Goal: Task Accomplishment & Management: Use online tool/utility

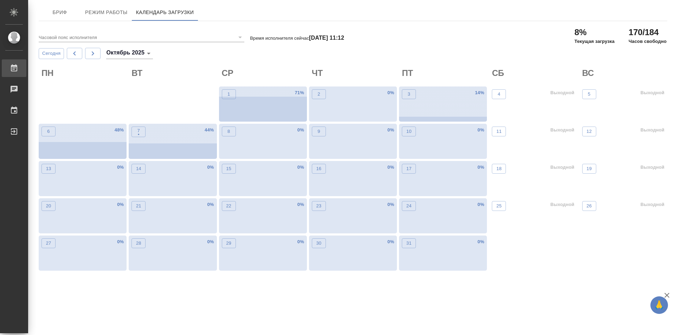
click at [26, 72] on link "Работы" at bounding box center [14, 68] width 25 height 18
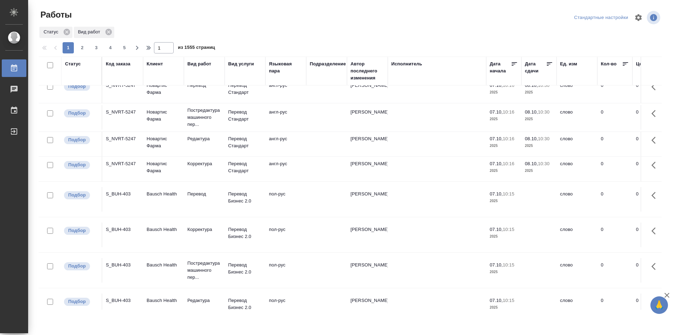
scroll to position [543, 0]
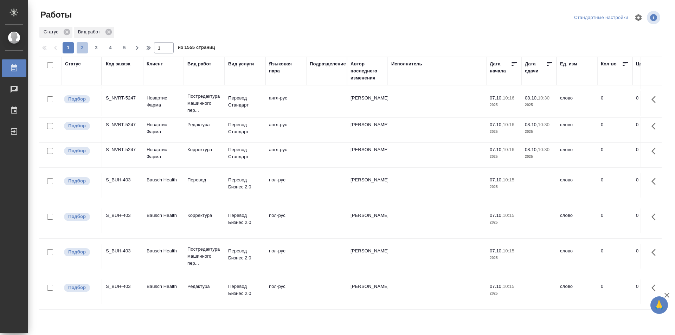
click at [82, 44] on button "2" at bounding box center [82, 47] width 11 height 11
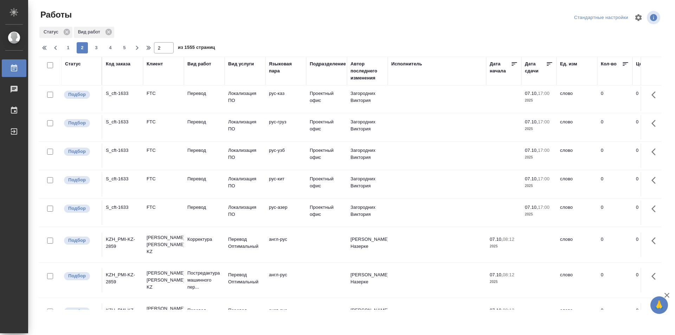
scroll to position [0, 0]
click at [96, 47] on span "3" at bounding box center [96, 47] width 11 height 7
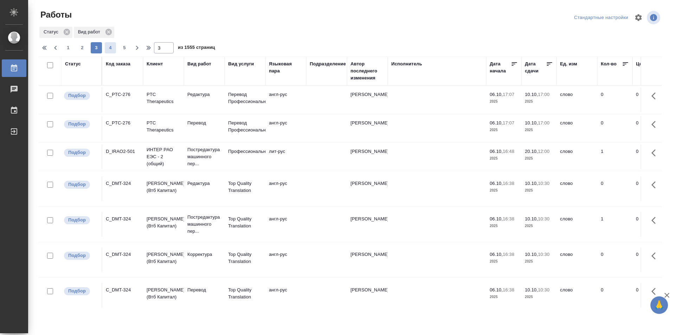
click at [110, 47] on span "4" at bounding box center [110, 47] width 11 height 7
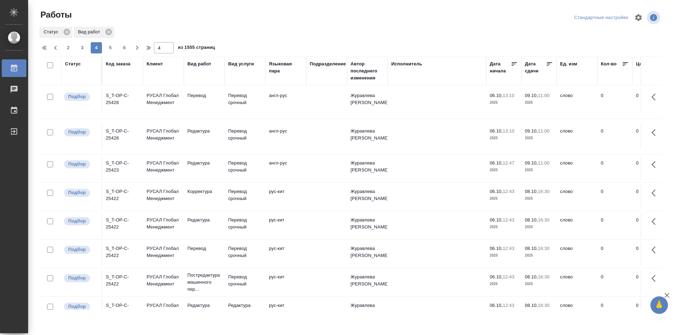
scroll to position [543, 0]
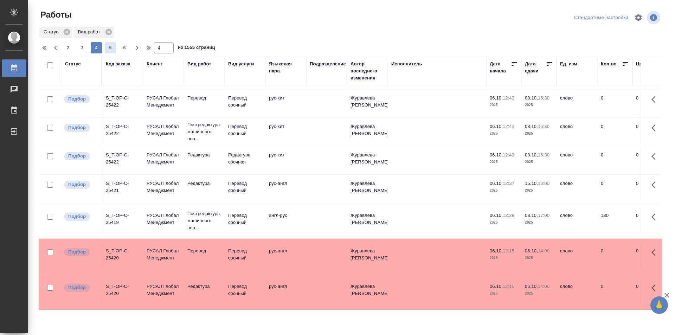
click at [111, 47] on span "5" at bounding box center [110, 47] width 11 height 7
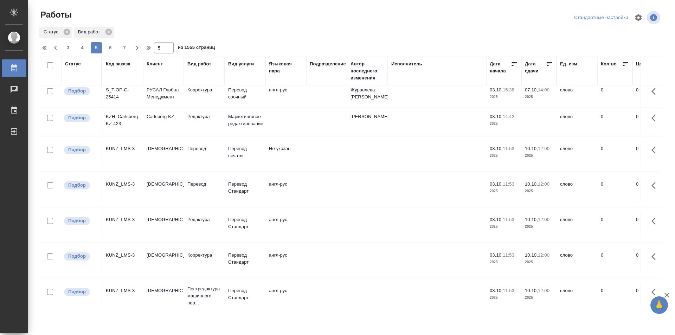
scroll to position [570, 0]
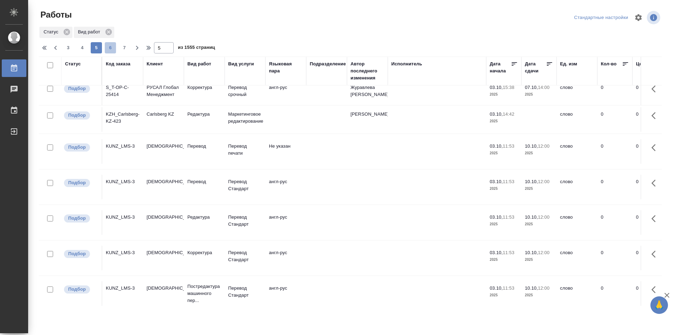
click at [109, 48] on span "6" at bounding box center [110, 47] width 11 height 7
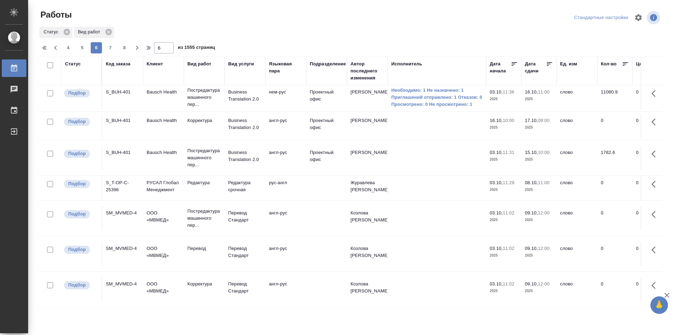
scroll to position [0, 0]
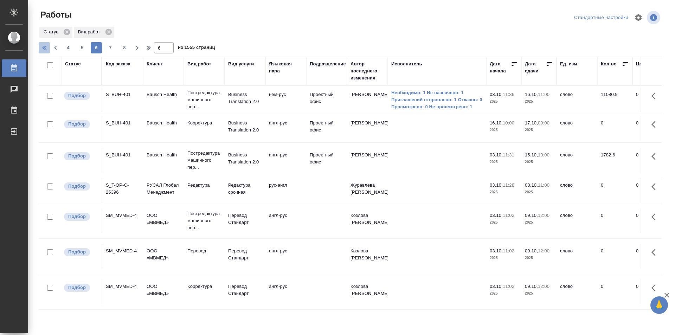
click at [44, 49] on icon "button" at bounding box center [45, 48] width 8 height 8
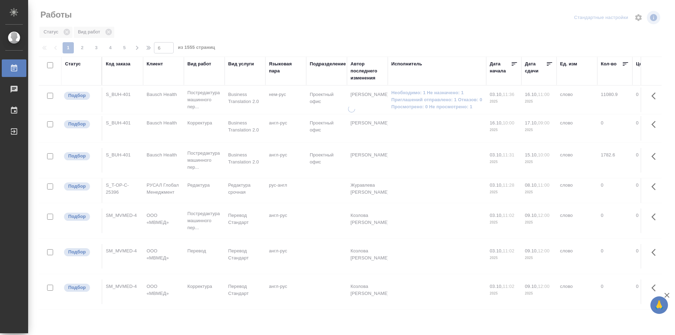
type input "1"
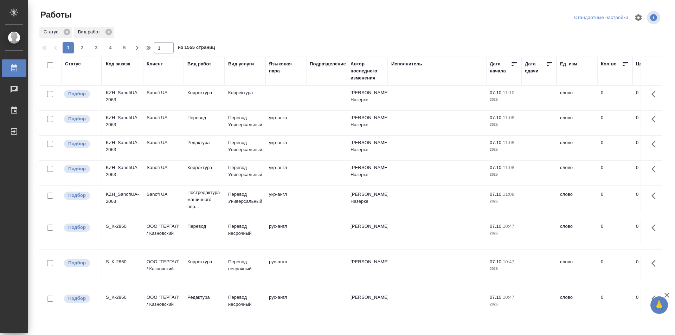
drag, startPoint x: 122, startPoint y: 62, endPoint x: 114, endPoint y: 80, distance: 19.5
click at [122, 62] on div "Код заказа" at bounding box center [118, 64] width 25 height 7
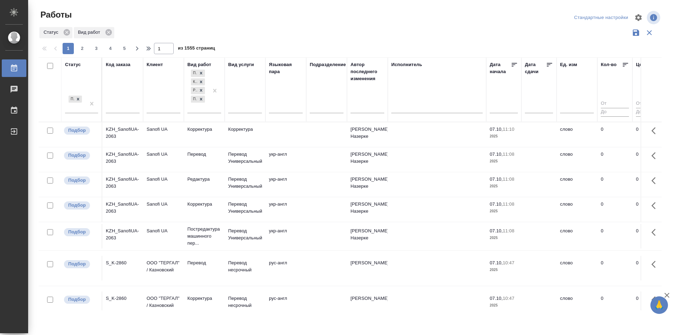
click at [114, 80] on div "Код заказа" at bounding box center [123, 89] width 34 height 57
click at [110, 108] on input "text" at bounding box center [123, 108] width 34 height 9
paste input "C3_FL-8150"
type input "C3_FL-8150"
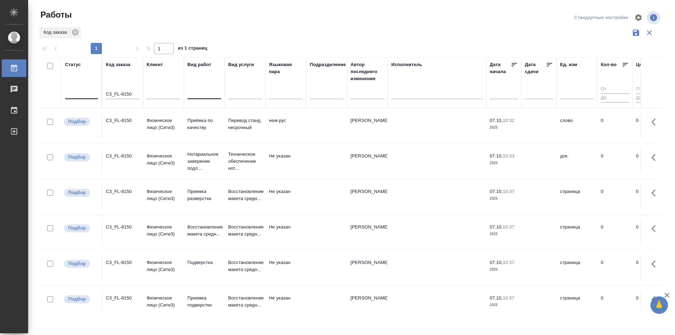
click at [116, 120] on div "C3_FL-8150" at bounding box center [123, 120] width 34 height 7
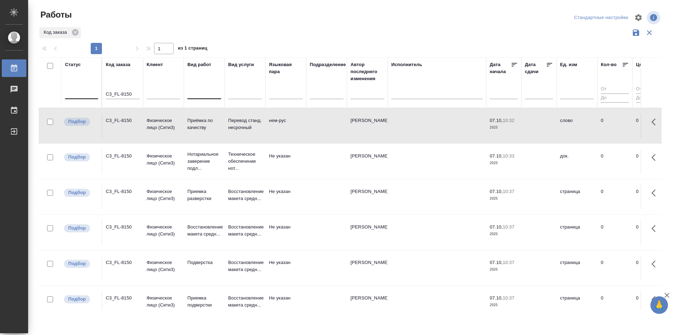
click at [116, 120] on div "C3_FL-8150" at bounding box center [123, 120] width 34 height 7
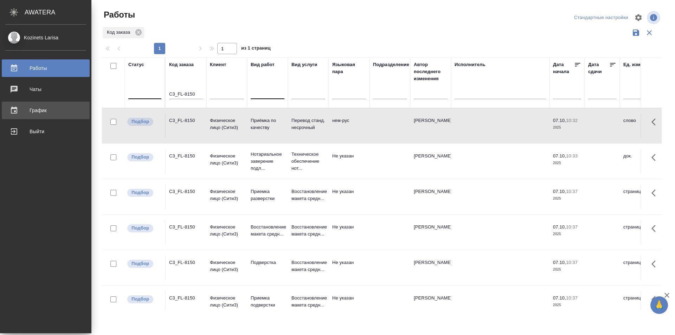
click at [39, 108] on div "График" at bounding box center [45, 110] width 81 height 11
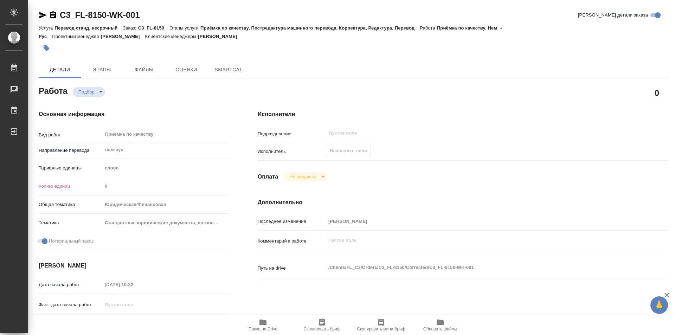
type textarea "x"
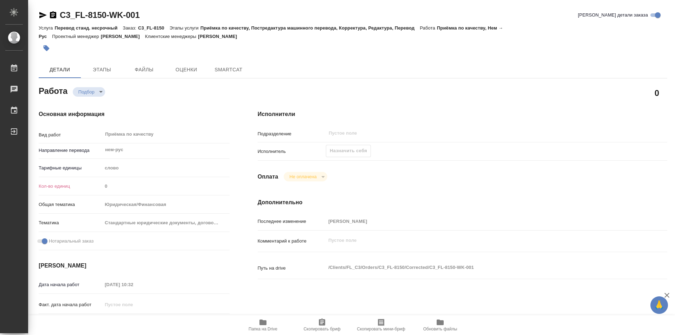
type textarea "x"
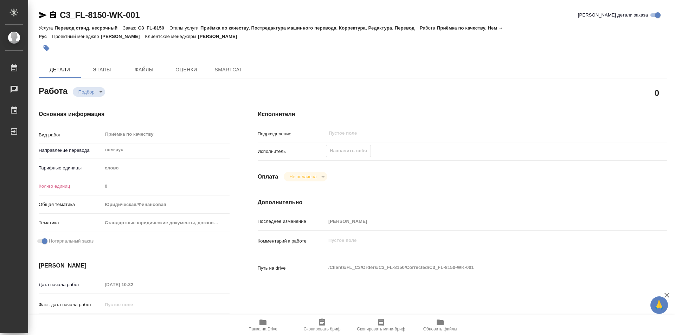
type textarea "x"
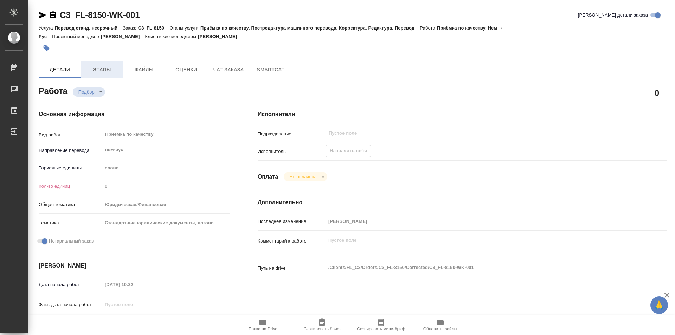
type textarea "x"
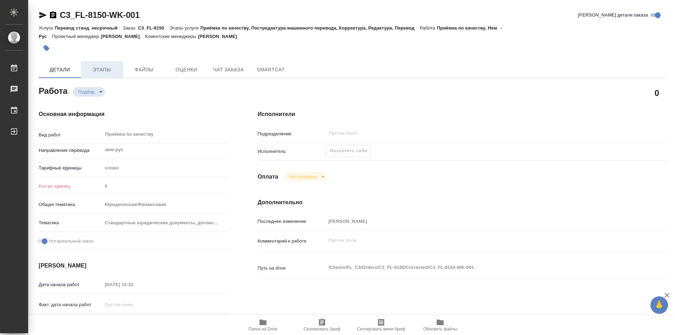
click at [108, 70] on span "Этапы" at bounding box center [102, 69] width 34 height 9
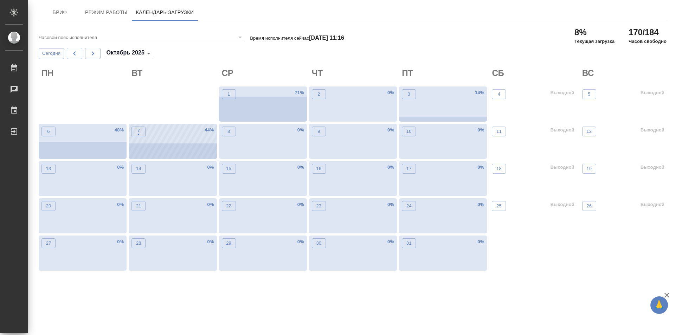
click at [186, 147] on div "7 • 44 %" at bounding box center [173, 141] width 88 height 35
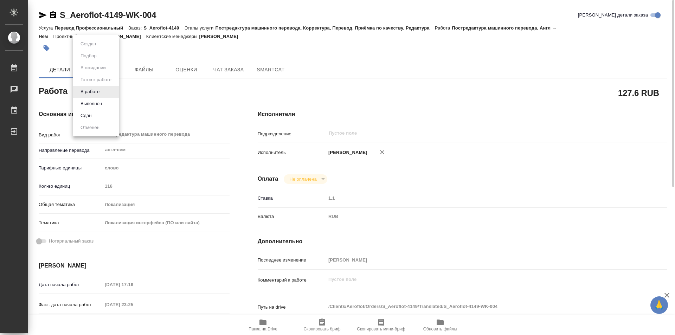
click at [103, 93] on body "🙏 .cls-1 fill:#fff; AWATERA Kozinets Larisa Работы 0 Чаты График Выйти S_Aerofl…" at bounding box center [337, 167] width 675 height 335
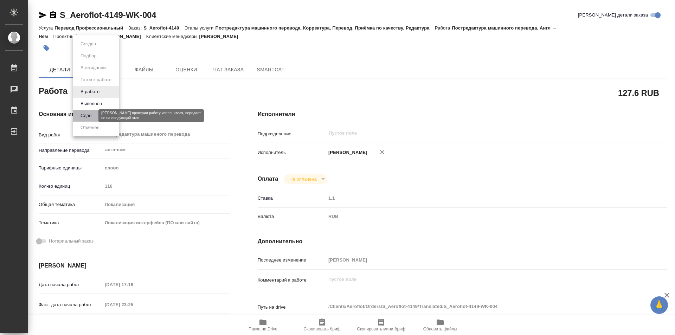
click at [86, 116] on button "Сдан" at bounding box center [85, 116] width 15 height 8
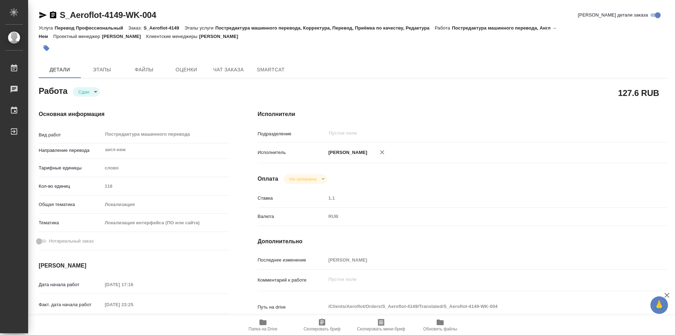
type textarea "x"
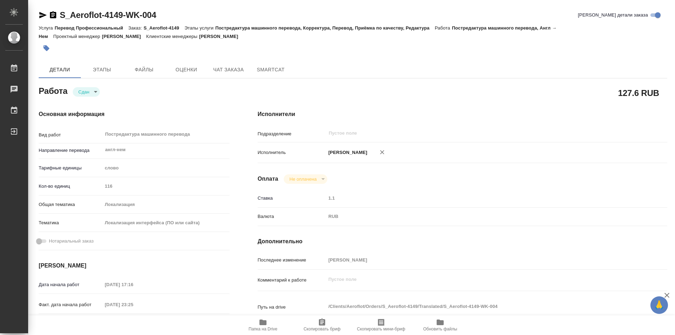
type textarea "x"
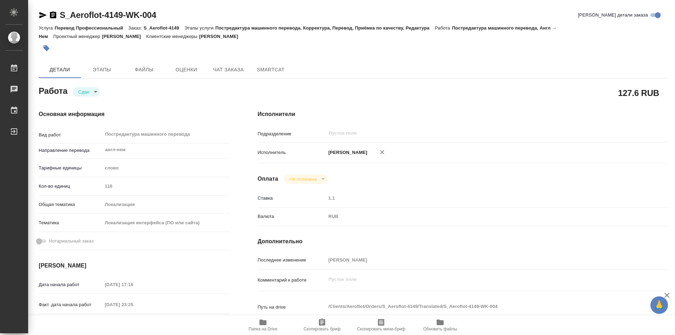
type textarea "x"
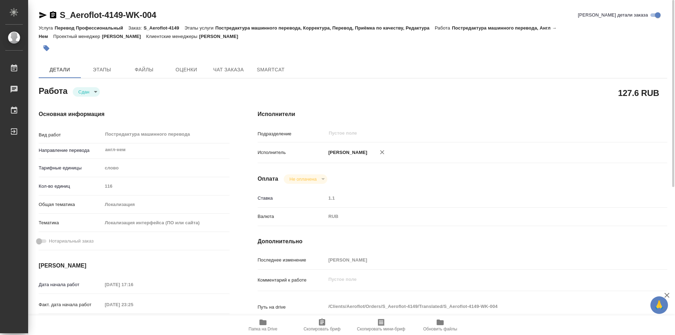
type textarea "x"
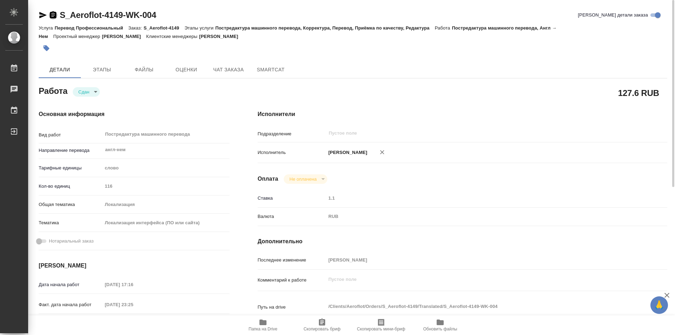
click at [51, 14] on icon "button" at bounding box center [53, 14] width 6 height 7
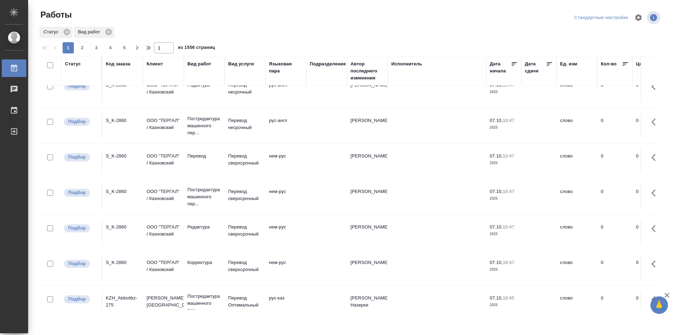
scroll to position [457, 0]
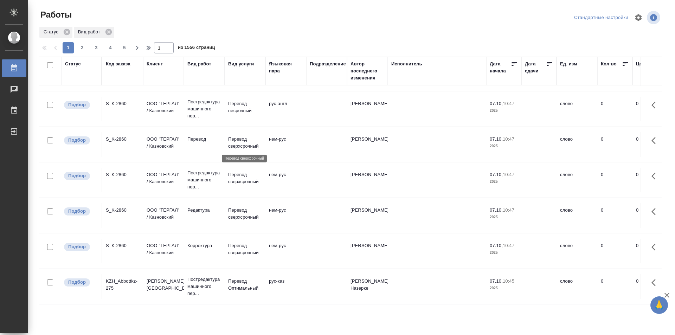
click at [240, 139] on p "Перевод сверхсрочный" at bounding box center [245, 143] width 34 height 14
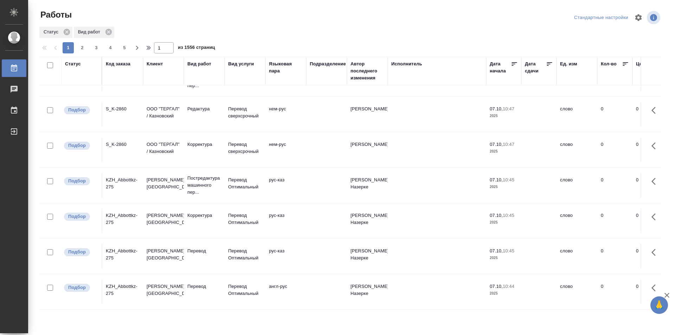
scroll to position [564, 0]
click at [84, 50] on span "2" at bounding box center [82, 47] width 11 height 7
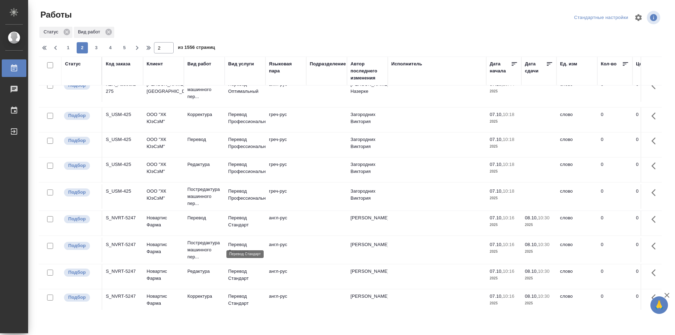
scroll to position [0, 0]
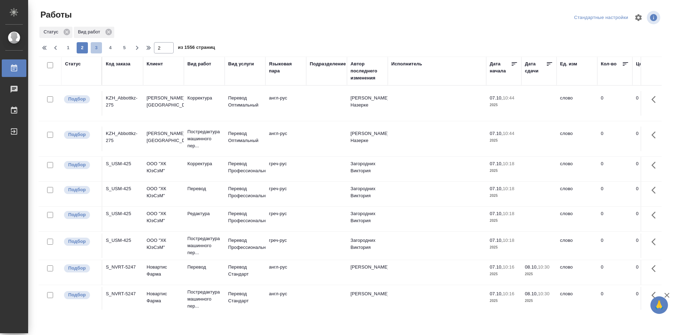
click at [97, 46] on span "3" at bounding box center [96, 47] width 11 height 7
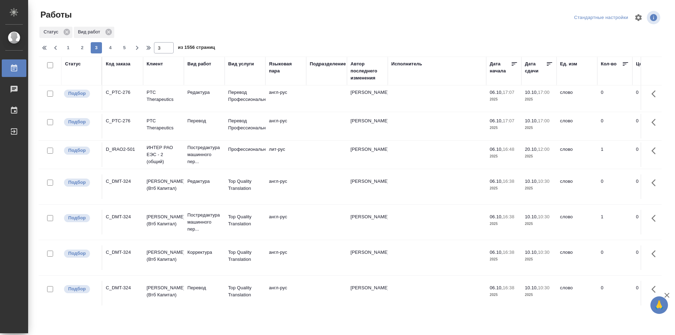
scroll to position [536, 0]
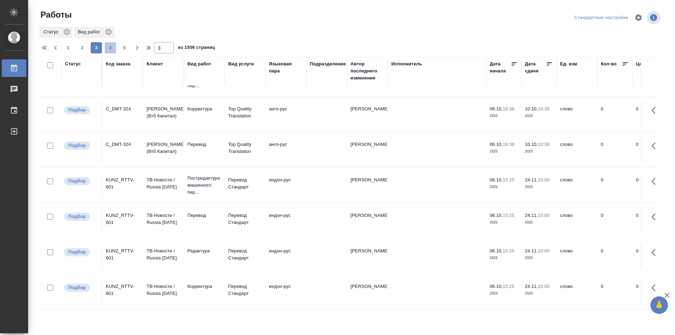
click at [109, 47] on span "4" at bounding box center [110, 47] width 11 height 7
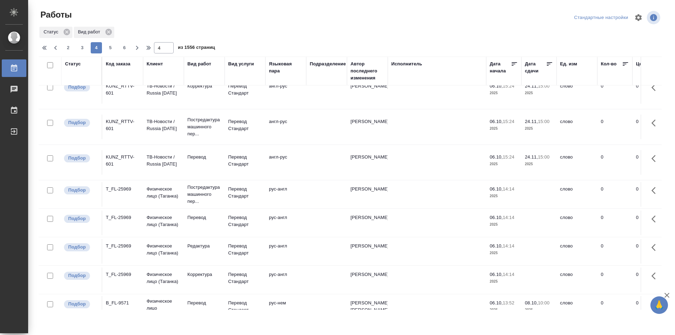
scroll to position [0, 0]
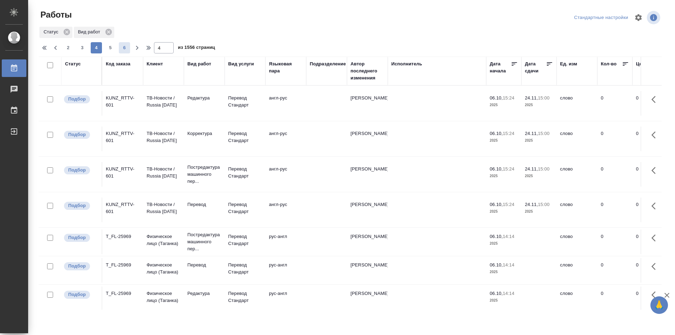
click at [122, 47] on span "6" at bounding box center [124, 47] width 11 height 7
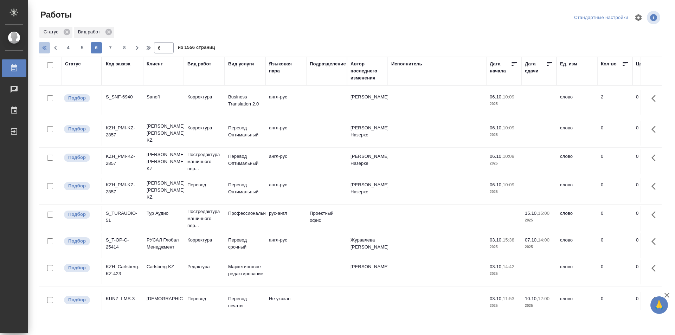
click at [44, 46] on icon "button" at bounding box center [45, 48] width 8 height 8
type input "1"
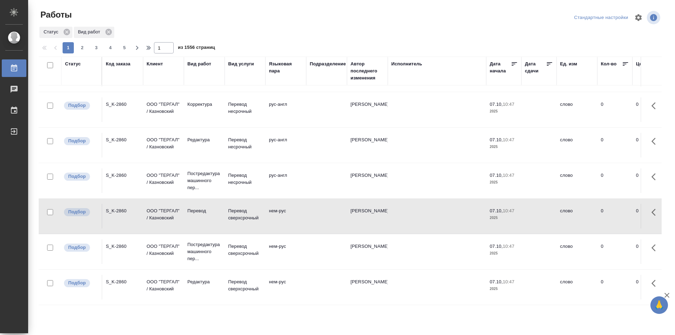
scroll to position [387, 0]
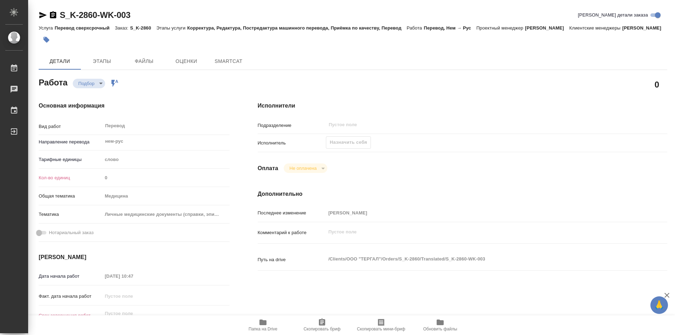
type textarea "x"
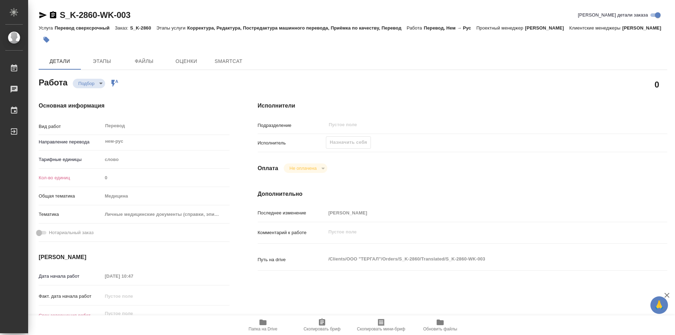
type textarea "x"
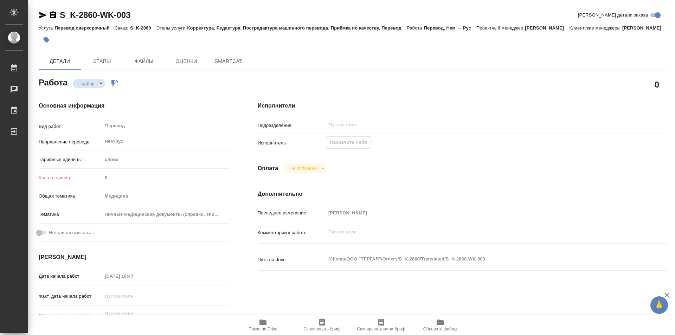
type textarea "x"
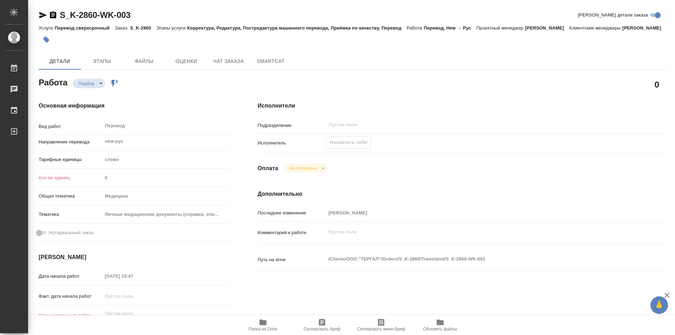
type textarea "x"
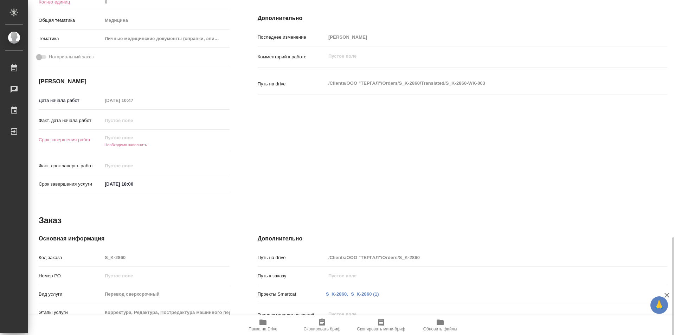
scroll to position [265, 0]
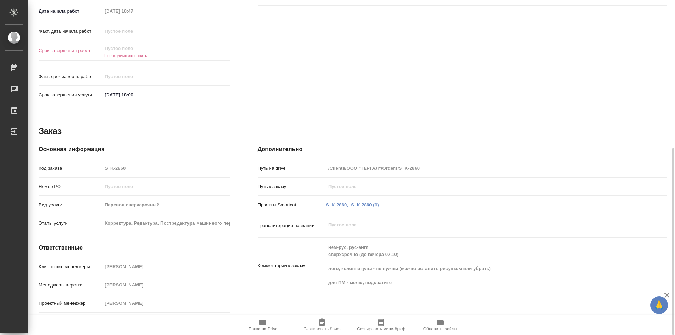
type textarea "x"
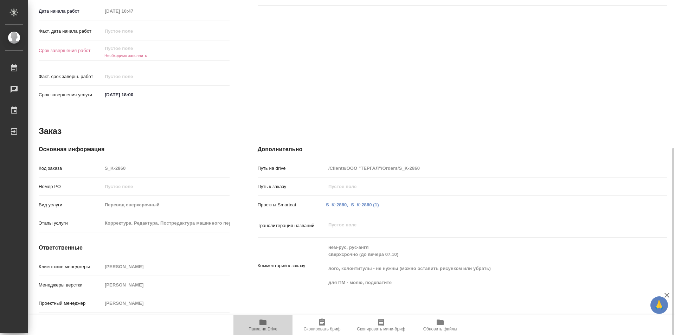
click at [264, 325] on icon "button" at bounding box center [263, 323] width 7 height 6
